Goal: Task Accomplishment & Management: Use online tool/utility

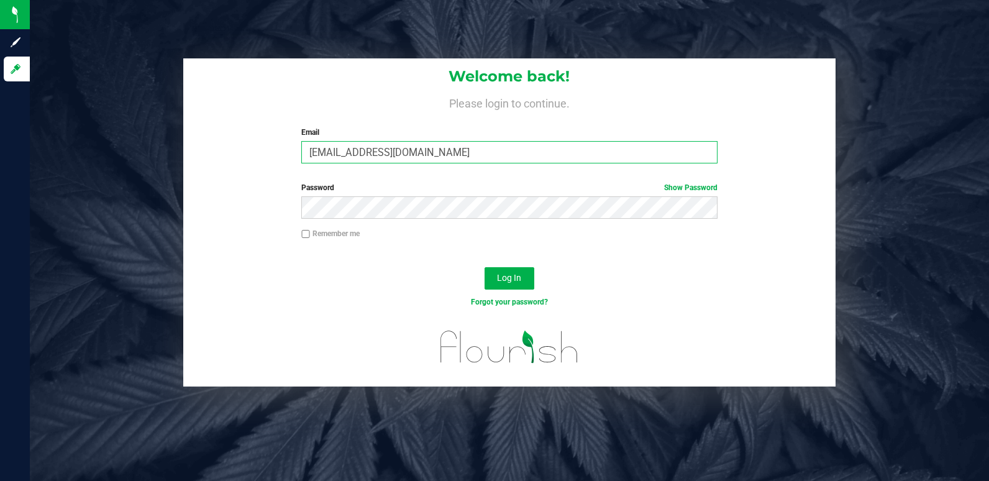
click at [371, 157] on input "[EMAIL_ADDRESS][DOMAIN_NAME]" at bounding box center [509, 152] width 416 height 22
type input "[EMAIL_ADDRESS][DOMAIN_NAME]"
click at [373, 220] on div "Password Show Password" at bounding box center [509, 205] width 652 height 46
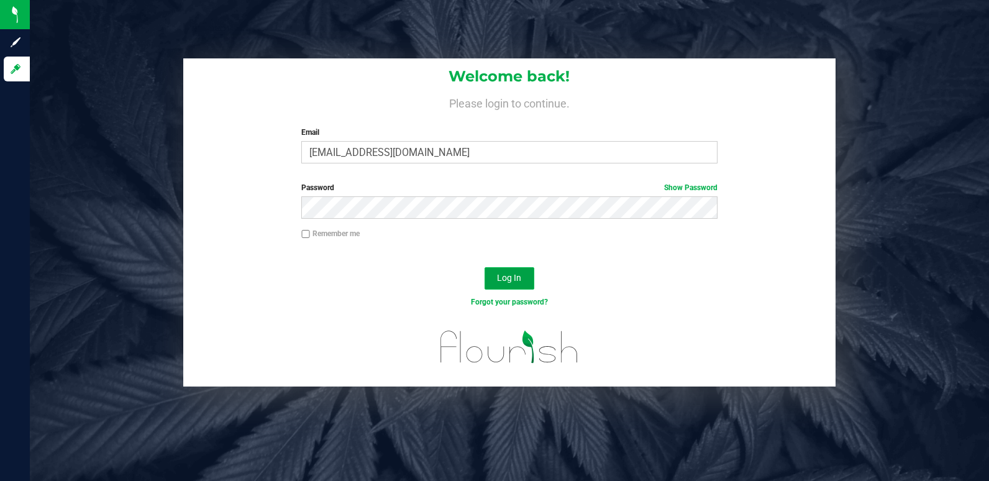
click at [528, 277] on button "Log In" at bounding box center [510, 278] width 50 height 22
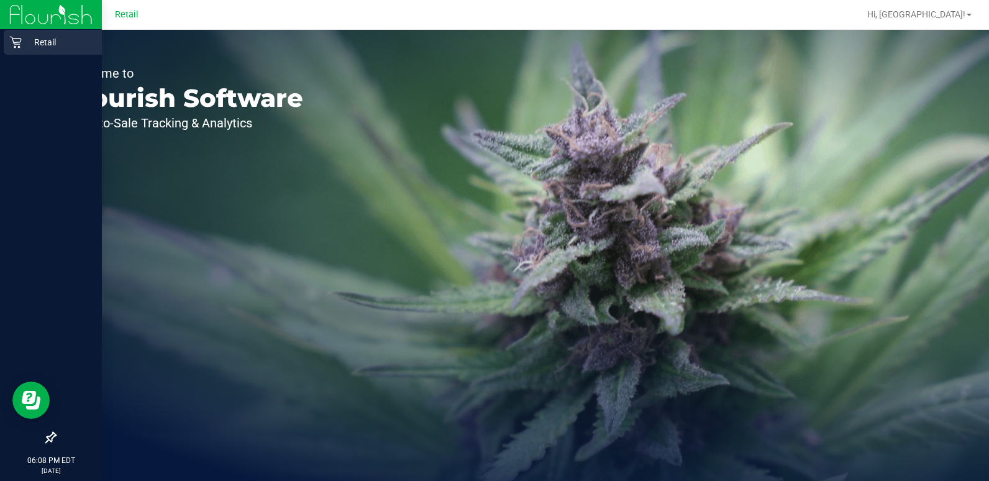
click at [20, 47] on icon at bounding box center [15, 43] width 12 height 12
